Goal: Task Accomplishment & Management: Manage account settings

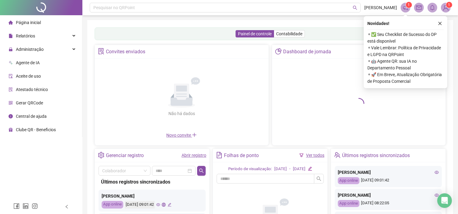
click at [114, 32] on div "Painel de controle Contabilidade" at bounding box center [270, 33] width 351 height 13
click at [107, 34] on div "Painel de controle Contabilidade" at bounding box center [270, 33] width 351 height 13
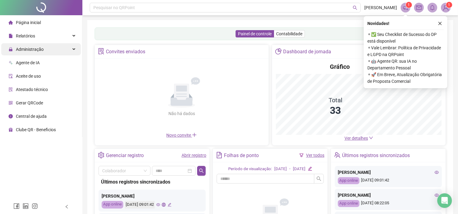
click at [35, 49] on span "Administração" at bounding box center [30, 49] width 28 height 5
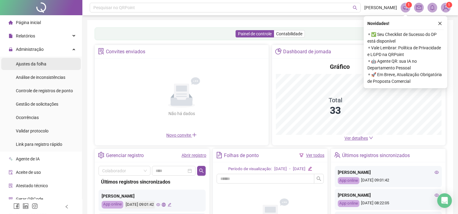
click at [32, 60] on div "Ajustes da folha" at bounding box center [31, 64] width 30 height 12
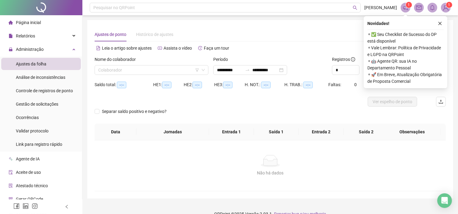
type input "**********"
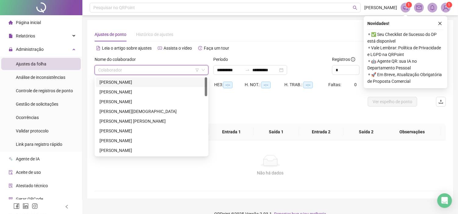
click at [121, 69] on input "search" at bounding box center [148, 70] width 101 height 9
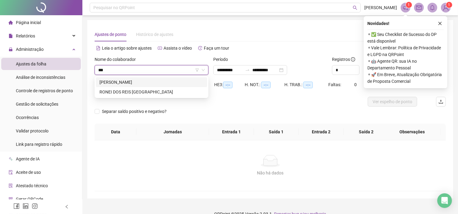
type input "****"
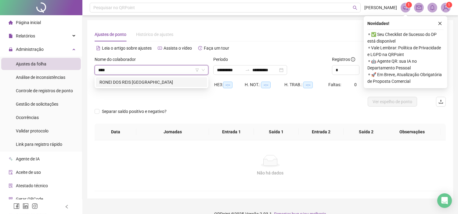
drag, startPoint x: 140, startPoint y: 84, endPoint x: 138, endPoint y: 88, distance: 3.9
click at [140, 84] on div "RONEI DOS REIS [GEOGRAPHIC_DATA]" at bounding box center [151, 82] width 104 height 7
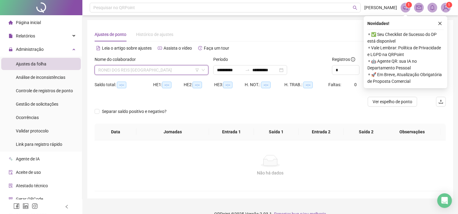
scroll to position [205, 0]
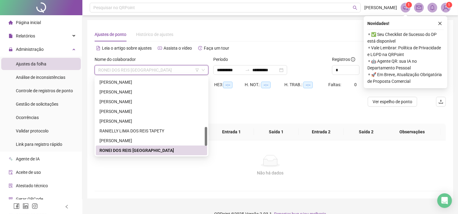
drag, startPoint x: 154, startPoint y: 72, endPoint x: 96, endPoint y: 74, distance: 58.3
click at [95, 72] on div "RONEI DOS REIS [GEOGRAPHIC_DATA]" at bounding box center [152, 70] width 114 height 10
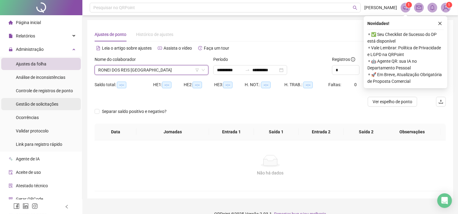
click at [42, 102] on span "Gestão de solicitações" at bounding box center [37, 104] width 42 height 5
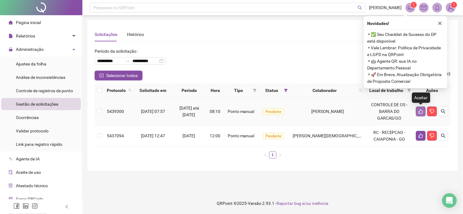
click at [421, 109] on icon "like" at bounding box center [420, 111] width 5 height 5
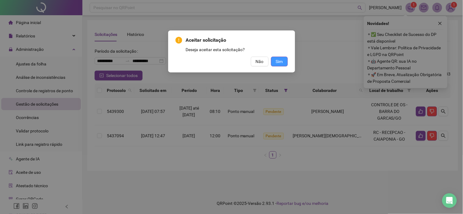
drag, startPoint x: 277, startPoint y: 60, endPoint x: 279, endPoint y: 63, distance: 3.6
click at [277, 61] on span "Sim" at bounding box center [279, 61] width 7 height 7
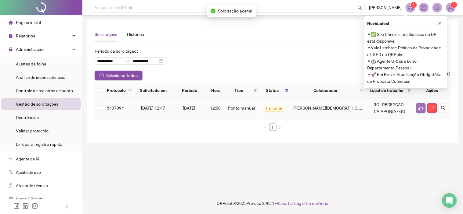
click at [422, 107] on icon "like" at bounding box center [420, 108] width 5 height 5
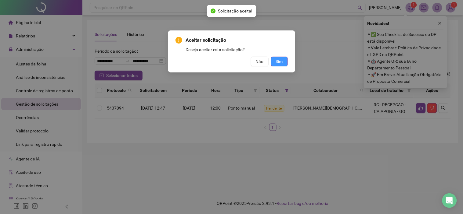
click at [276, 61] on span "Sim" at bounding box center [279, 61] width 7 height 7
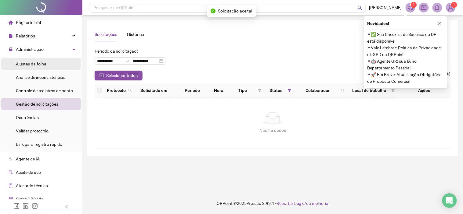
click at [28, 62] on span "Ajustes da folha" at bounding box center [31, 64] width 30 height 5
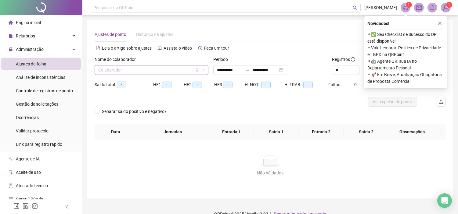
click at [120, 71] on input "search" at bounding box center [148, 70] width 101 height 9
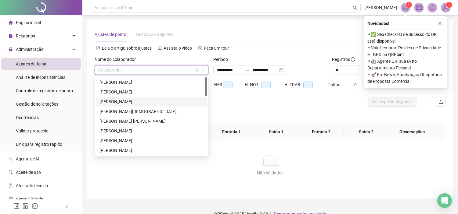
click at [123, 101] on div "[PERSON_NAME]" at bounding box center [151, 102] width 104 height 7
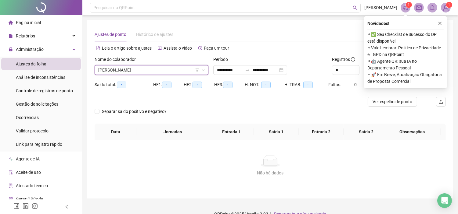
click at [205, 63] on div "Nome do colaborador" at bounding box center [152, 60] width 114 height 9
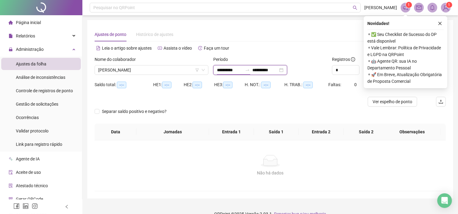
drag, startPoint x: 236, startPoint y: 70, endPoint x: 230, endPoint y: 69, distance: 6.4
click at [230, 68] on input "**********" at bounding box center [230, 70] width 26 height 7
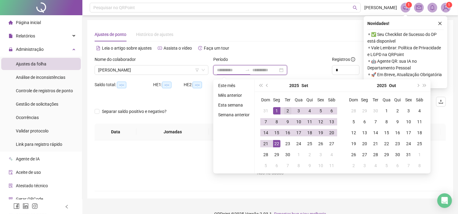
type input "**********"
click at [264, 84] on button "prev-year" at bounding box center [267, 86] width 7 height 12
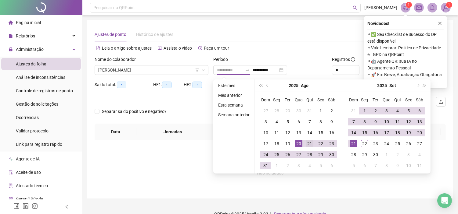
type input "**********"
click at [307, 143] on div "21" at bounding box center [309, 143] width 7 height 7
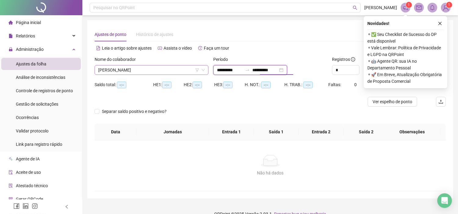
click at [143, 71] on span "[PERSON_NAME]" at bounding box center [151, 70] width 106 height 9
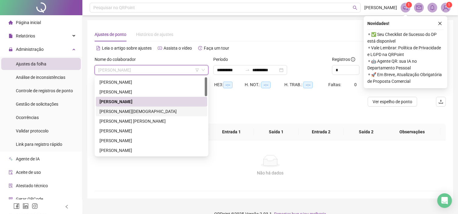
click at [127, 109] on div "[PERSON_NAME][DEMOGRAPHIC_DATA]" at bounding box center [151, 111] width 104 height 7
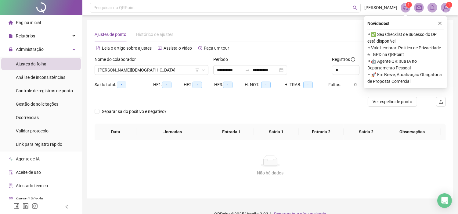
click at [146, 63] on div "Nome do colaborador" at bounding box center [152, 60] width 114 height 9
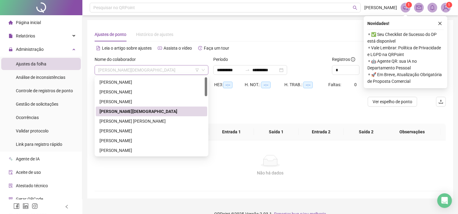
click at [142, 69] on span "[PERSON_NAME][DEMOGRAPHIC_DATA]" at bounding box center [151, 70] width 106 height 9
click at [108, 150] on div "[PERSON_NAME]" at bounding box center [151, 150] width 104 height 7
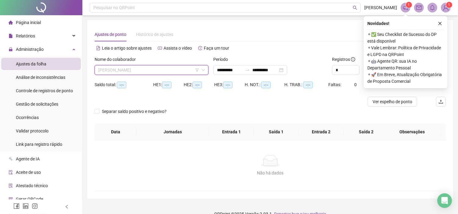
click at [116, 69] on span "[PERSON_NAME]" at bounding box center [151, 70] width 106 height 9
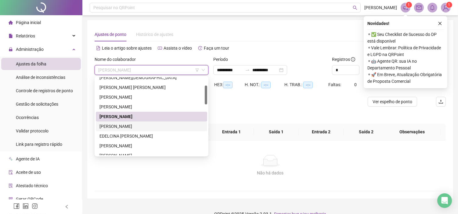
scroll to position [68, 0]
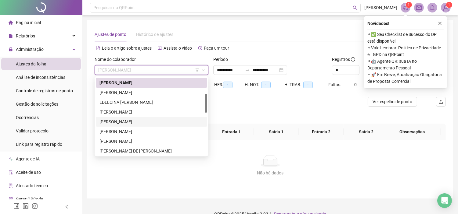
click at [105, 118] on div "[PERSON_NAME]" at bounding box center [151, 122] width 111 height 10
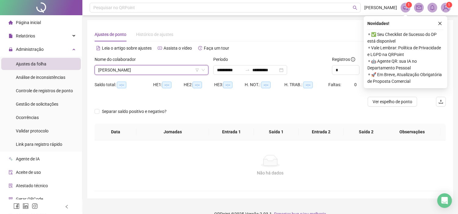
click at [104, 72] on span "[PERSON_NAME]" at bounding box center [151, 70] width 106 height 9
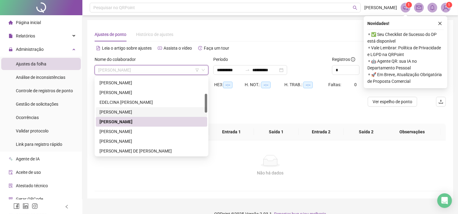
click at [109, 116] on div "[PERSON_NAME]" at bounding box center [151, 112] width 111 height 10
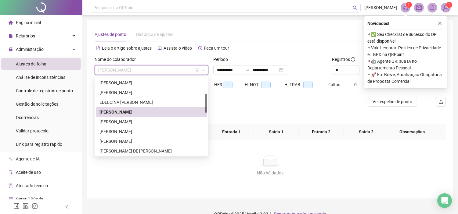
click at [129, 70] on span "[PERSON_NAME]" at bounding box center [151, 70] width 106 height 9
click at [105, 119] on div "[PERSON_NAME]" at bounding box center [151, 122] width 104 height 7
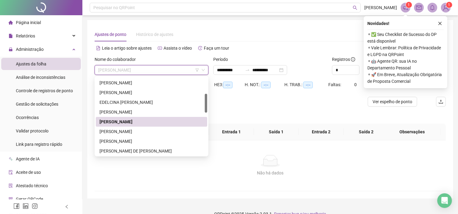
click at [128, 66] on span "[PERSON_NAME]" at bounding box center [151, 70] width 106 height 9
click at [114, 131] on div "[PERSON_NAME]" at bounding box center [151, 131] width 104 height 7
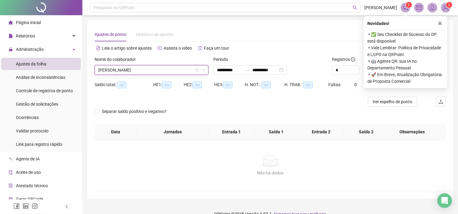
click at [104, 67] on span "[PERSON_NAME]" at bounding box center [151, 70] width 106 height 9
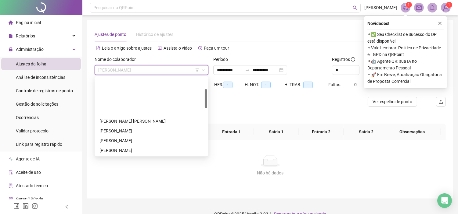
scroll to position [49, 0]
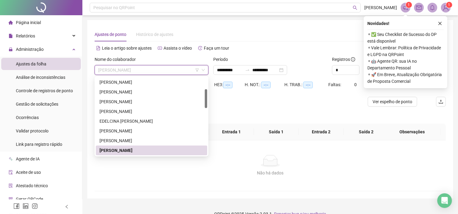
click at [140, 70] on span "[PERSON_NAME]" at bounding box center [151, 70] width 106 height 9
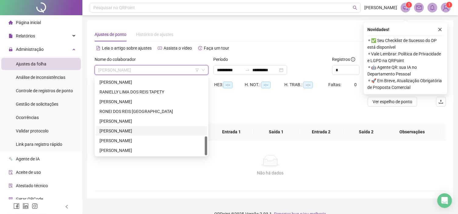
scroll to position [10, 0]
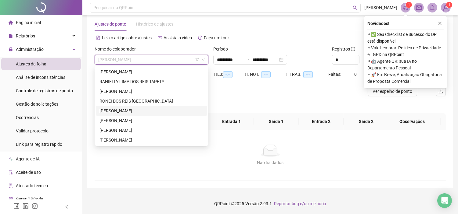
click at [136, 57] on span "[PERSON_NAME]" at bounding box center [151, 59] width 106 height 9
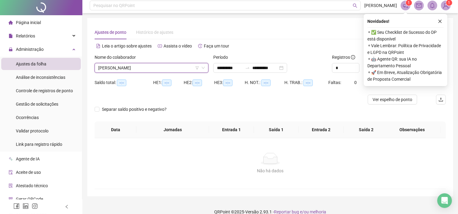
scroll to position [0, 0]
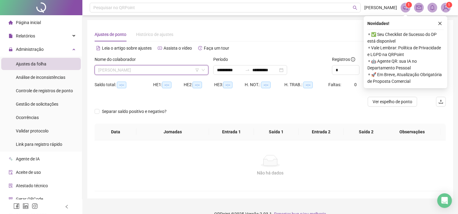
click at [205, 69] on div "[PERSON_NAME]" at bounding box center [152, 70] width 114 height 10
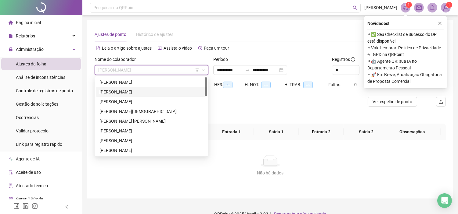
click at [118, 89] on div "[PERSON_NAME]" at bounding box center [151, 92] width 104 height 7
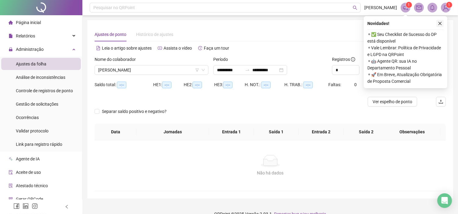
click at [440, 22] on icon "close" at bounding box center [440, 23] width 4 height 4
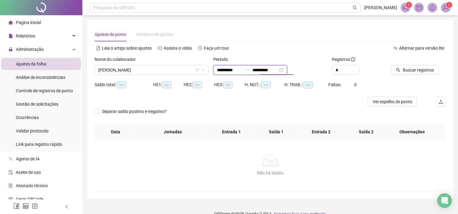
click at [267, 68] on input "**********" at bounding box center [265, 70] width 26 height 7
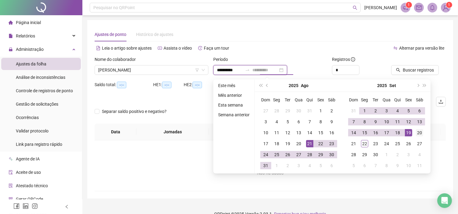
type input "**********"
click at [419, 133] on div "20" at bounding box center [419, 132] width 7 height 7
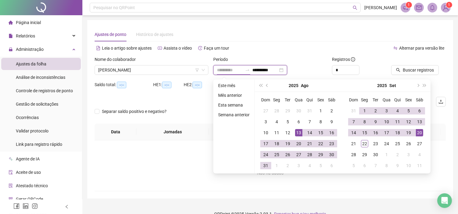
type input "**********"
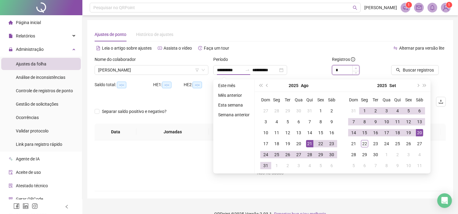
type input "*"
drag, startPoint x: 356, startPoint y: 68, endPoint x: 396, endPoint y: 66, distance: 39.7
click at [359, 67] on span "Increase Value" at bounding box center [359, 68] width 0 height 5
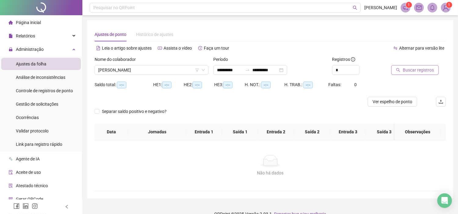
click at [410, 69] on span "Buscar registros" at bounding box center [418, 70] width 31 height 7
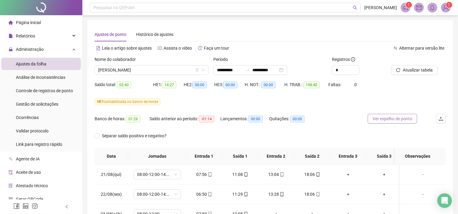
click at [395, 114] on button "Ver espelho de ponto" at bounding box center [392, 119] width 49 height 10
click at [395, 116] on span "Ver espelho de ponto" at bounding box center [395, 119] width 40 height 7
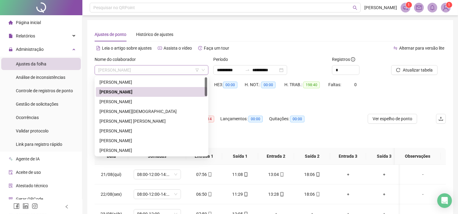
click at [126, 69] on span "[PERSON_NAME]" at bounding box center [151, 70] width 106 height 9
click at [112, 101] on div "[PERSON_NAME]" at bounding box center [151, 102] width 104 height 7
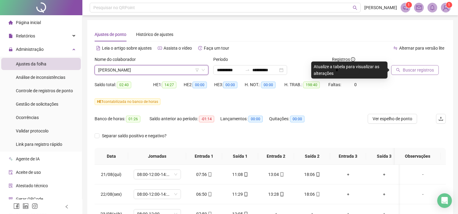
click at [401, 70] on button "Buscar registros" at bounding box center [415, 70] width 48 height 10
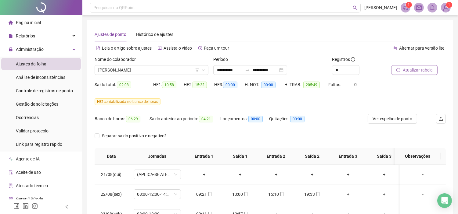
click at [400, 70] on button "Atualizar tabela" at bounding box center [414, 70] width 46 height 10
drag, startPoint x: 385, startPoint y: 117, endPoint x: 376, endPoint y: 121, distance: 9.8
click at [385, 118] on span "Ver espelho de ponto" at bounding box center [392, 119] width 40 height 7
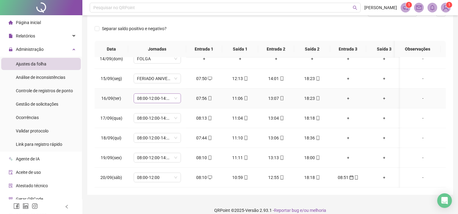
scroll to position [114, 0]
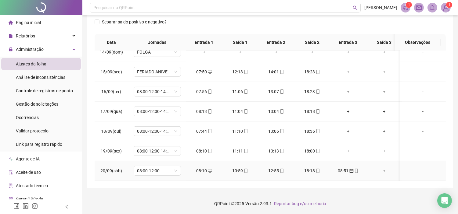
click at [345, 168] on div "08:51" at bounding box center [348, 171] width 26 height 7
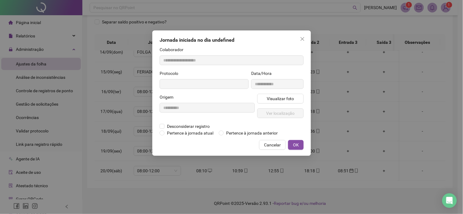
type input "**********"
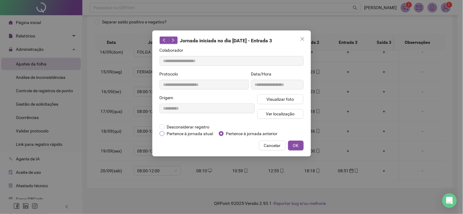
click at [178, 133] on span "Pertence à jornada atual" at bounding box center [189, 134] width 51 height 7
click at [293, 145] on span "OK" at bounding box center [296, 145] width 6 height 7
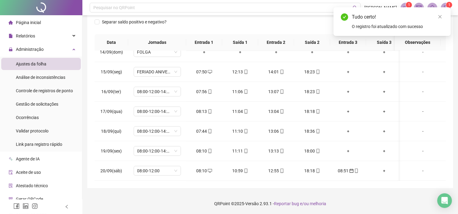
click at [437, 9] on div "Tudo certo! O registro foi atualizado com sucesso" at bounding box center [391, 21] width 117 height 29
click at [439, 13] on div "Tudo certo! O registro foi atualizado com sucesso" at bounding box center [391, 21] width 117 height 29
click at [437, 19] on link "Close" at bounding box center [439, 16] width 7 height 7
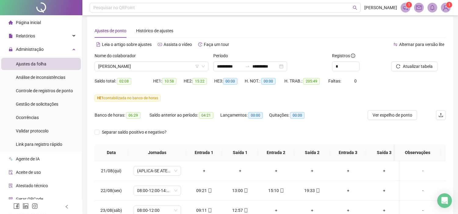
scroll to position [0, 0]
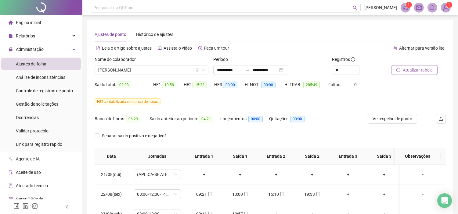
click at [403, 67] on button "Atualizar tabela" at bounding box center [414, 70] width 46 height 10
